Goal: Check status: Check status

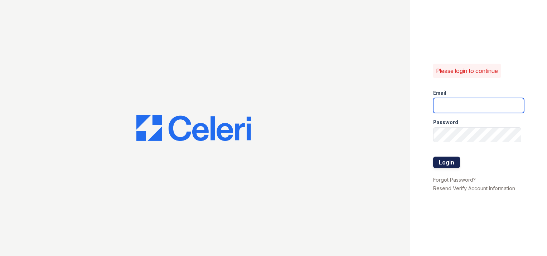
type input "Kash.Lang@bridgepm.com"
click at [440, 160] on button "Login" at bounding box center [446, 162] width 27 height 11
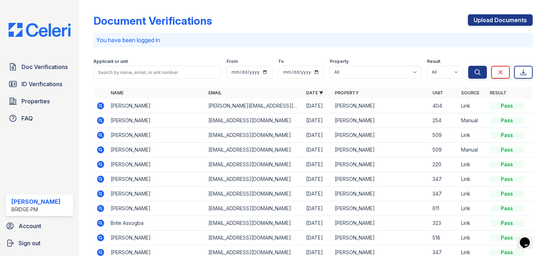
click at [99, 179] on icon at bounding box center [100, 179] width 9 height 9
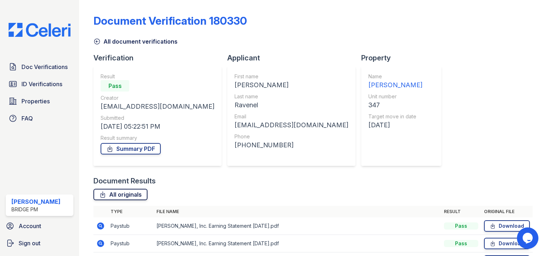
click at [120, 192] on link "All originals" at bounding box center [120, 194] width 54 height 11
click at [98, 42] on icon at bounding box center [96, 41] width 7 height 7
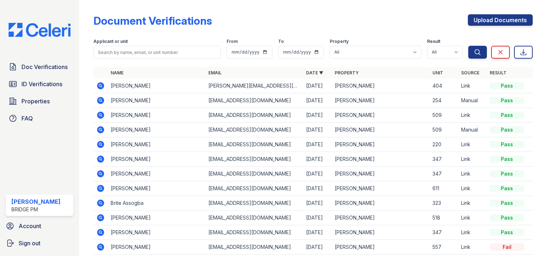
click at [99, 173] on icon at bounding box center [100, 173] width 7 height 7
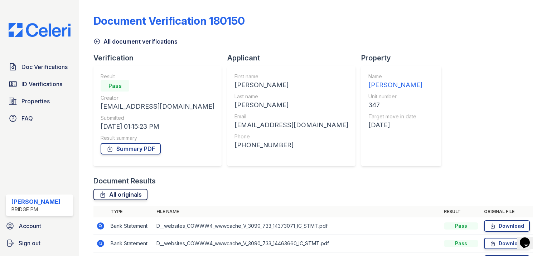
click at [107, 194] on link "All originals" at bounding box center [120, 194] width 54 height 11
click at [63, 88] on link "ID Verifications" at bounding box center [40, 84] width 68 height 14
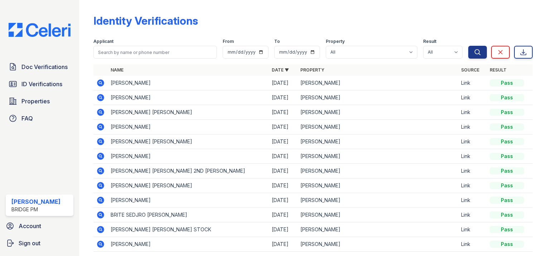
click at [101, 172] on icon at bounding box center [100, 171] width 7 height 7
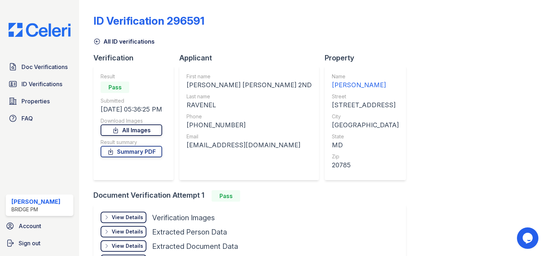
click at [131, 131] on link "All Images" at bounding box center [132, 130] width 62 height 11
click at [56, 84] on span "ID Verifications" at bounding box center [41, 84] width 41 height 9
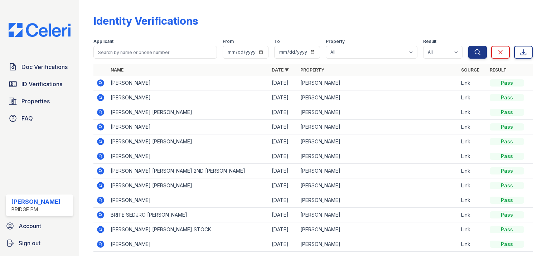
click at [100, 183] on icon at bounding box center [100, 185] width 7 height 7
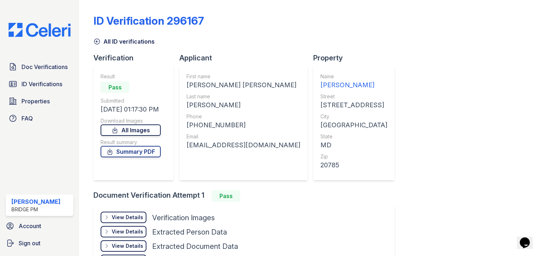
click at [153, 126] on link "All Images" at bounding box center [131, 130] width 60 height 11
click at [57, 70] on span "Doc Verifications" at bounding box center [44, 67] width 46 height 9
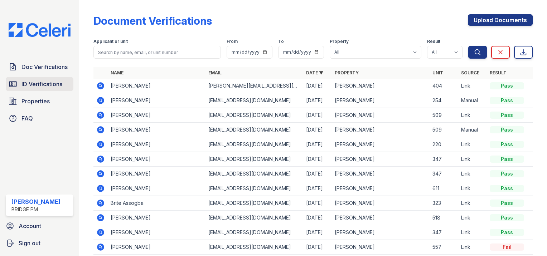
click at [32, 80] on span "ID Verifications" at bounding box center [41, 84] width 41 height 9
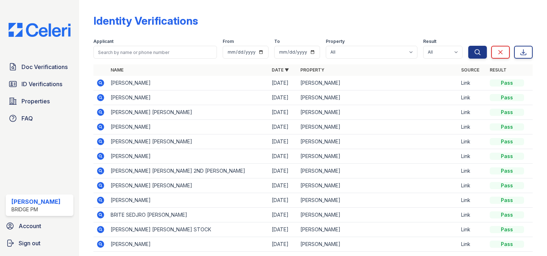
scroll to position [35, 0]
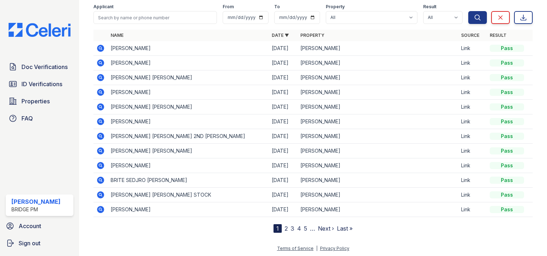
click at [106, 209] on td at bounding box center [100, 210] width 14 height 15
click at [98, 214] on td at bounding box center [100, 210] width 14 height 15
click at [98, 211] on icon at bounding box center [100, 209] width 7 height 7
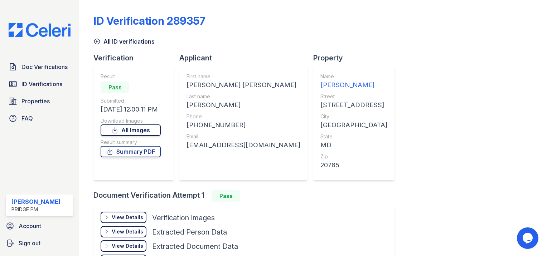
click at [130, 131] on link "All Images" at bounding box center [131, 130] width 60 height 11
click at [97, 40] on icon at bounding box center [96, 41] width 7 height 7
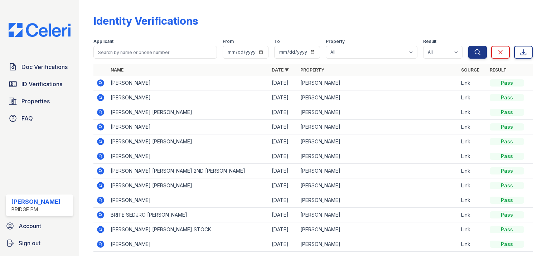
scroll to position [35, 0]
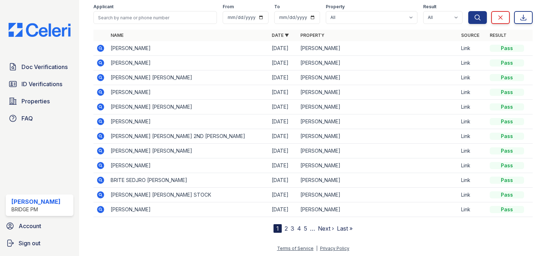
click at [285, 228] on link "2" at bounding box center [286, 228] width 3 height 7
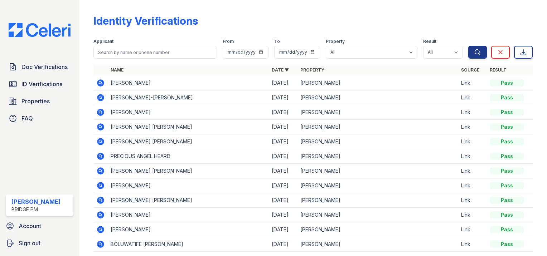
click at [101, 129] on icon at bounding box center [100, 127] width 7 height 7
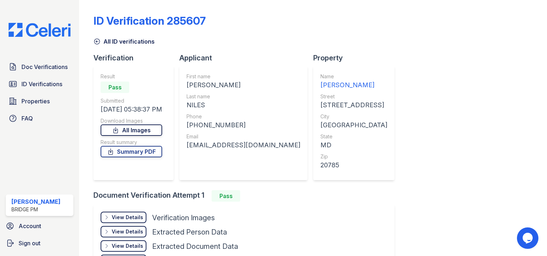
click at [113, 127] on link "All Images" at bounding box center [132, 130] width 62 height 11
